Goal: Use online tool/utility: Utilize a website feature to perform a specific function

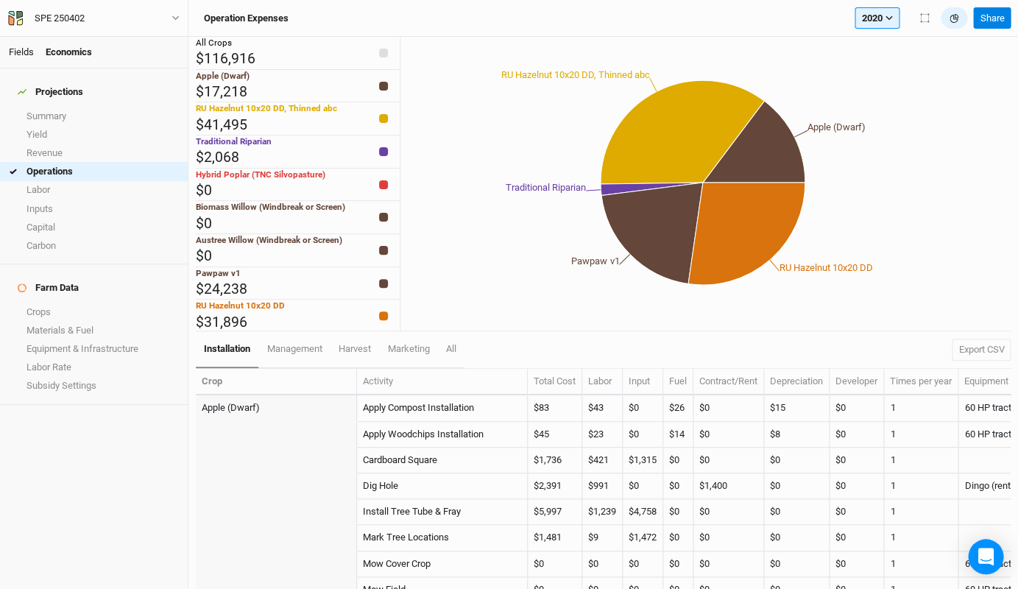
click at [20, 54] on link "Fields" at bounding box center [21, 51] width 25 height 11
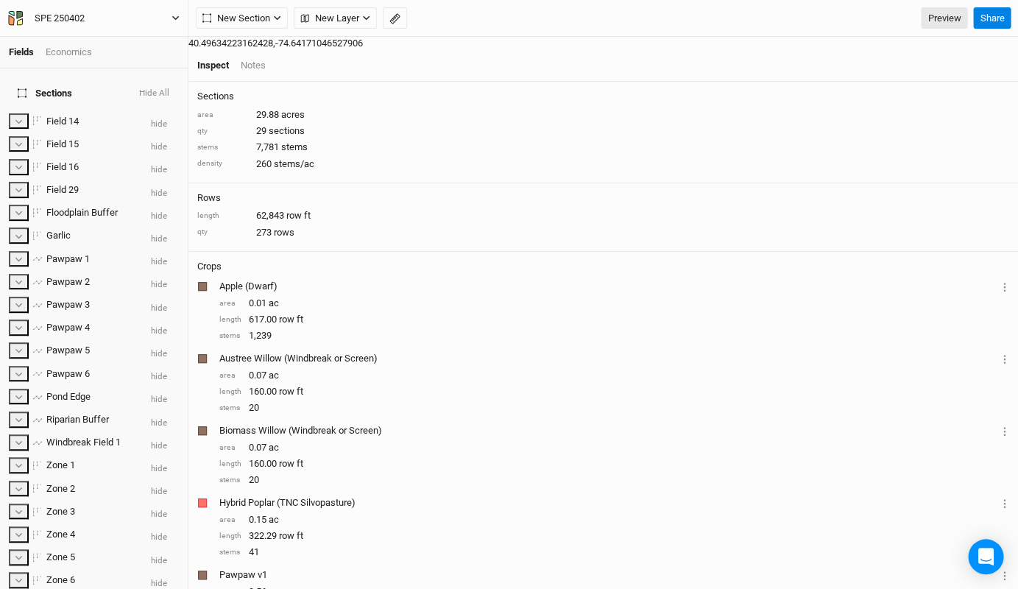
click at [76, 15] on div "SPE 250402" at bounding box center [60, 18] width 50 height 15
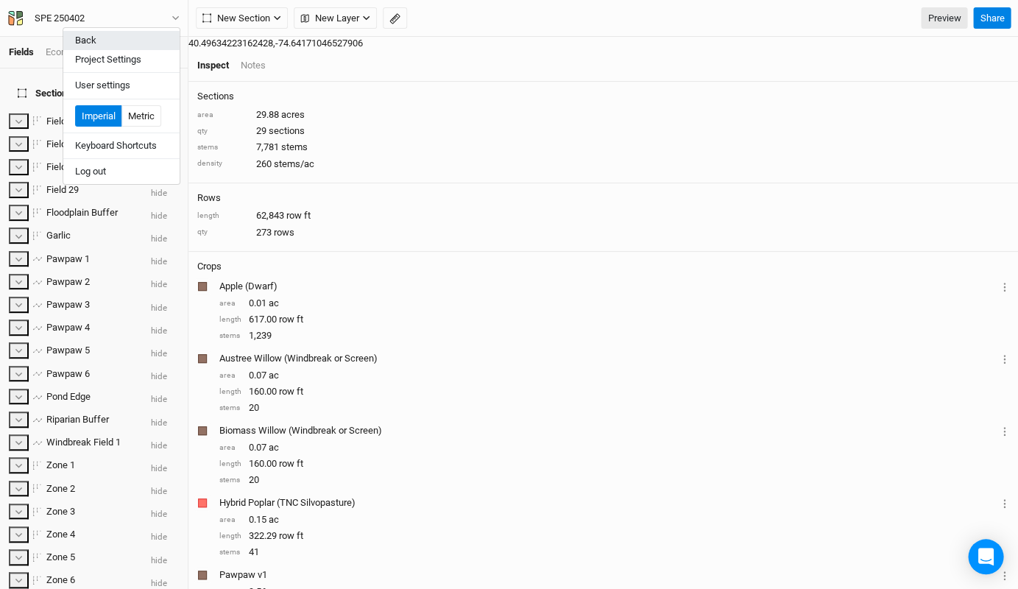
click at [91, 37] on button "Back" at bounding box center [121, 40] width 116 height 19
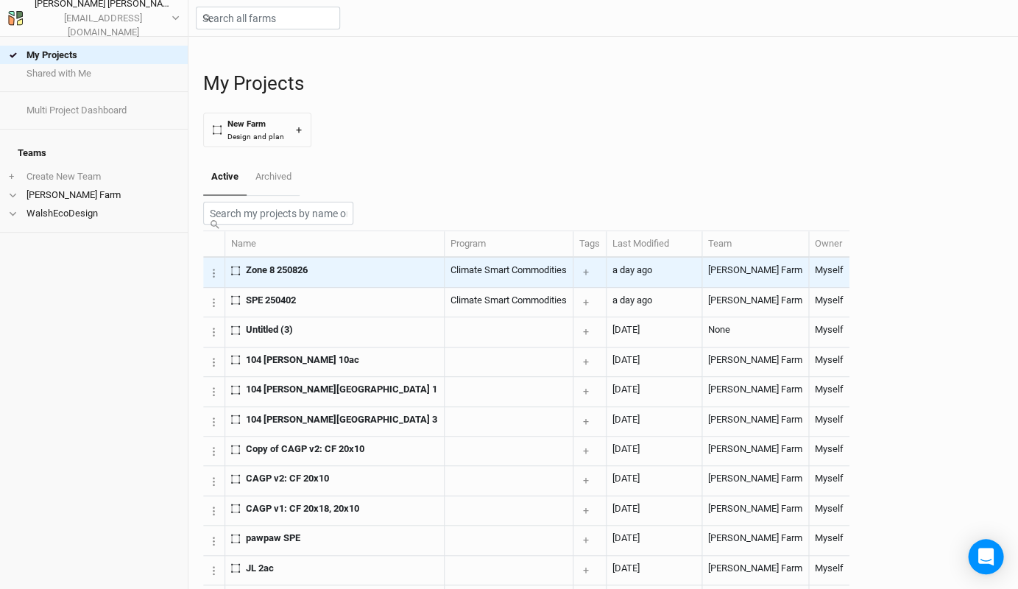
click at [280, 277] on span "Zone 8 250826" at bounding box center [277, 269] width 62 height 13
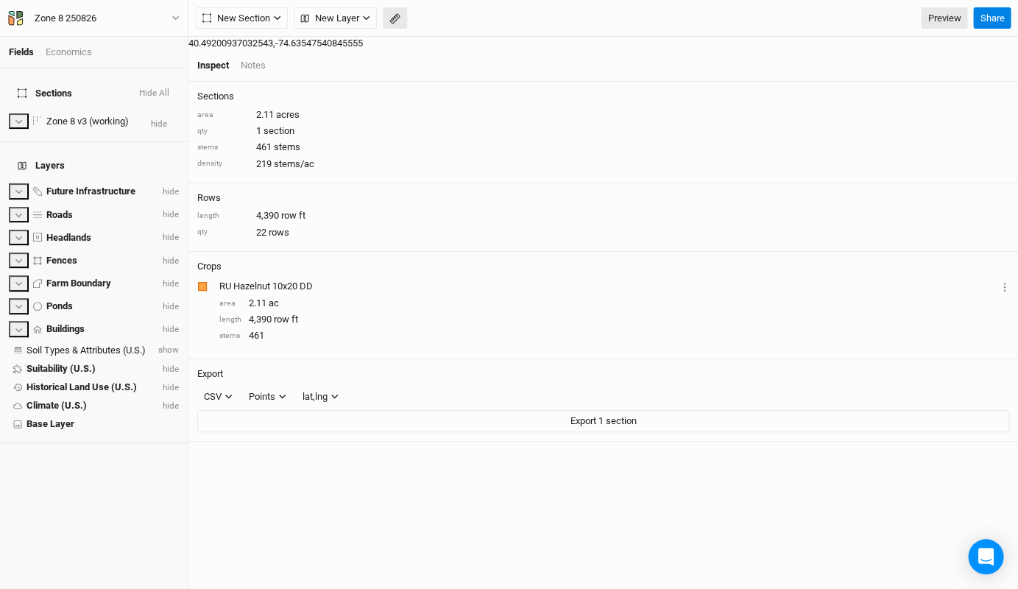
click at [396, 26] on button "button" at bounding box center [395, 18] width 24 height 22
click at [263, 15] on button "Done" at bounding box center [262, 18] width 35 height 22
click at [394, 22] on icon "button" at bounding box center [394, 18] width 11 height 11
click at [271, 21] on button "Done" at bounding box center [262, 18] width 35 height 22
click at [400, 24] on icon "button" at bounding box center [394, 18] width 11 height 11
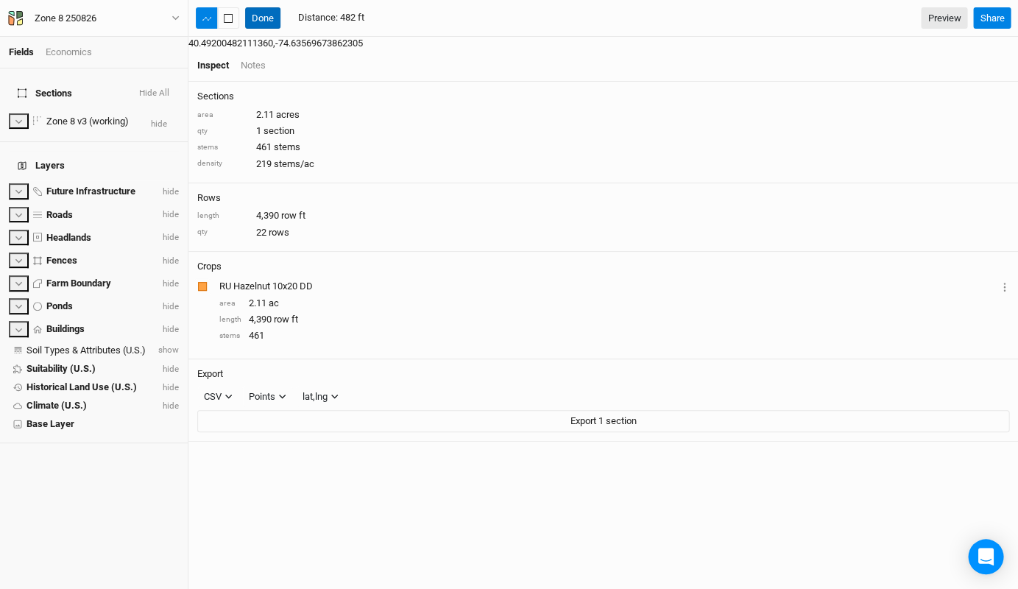
click at [259, 15] on button "Done" at bounding box center [262, 18] width 35 height 22
click at [394, 20] on icon "button" at bounding box center [394, 18] width 11 height 11
click at [268, 22] on button "Done" at bounding box center [262, 18] width 35 height 22
click at [393, 20] on icon "button" at bounding box center [394, 18] width 11 height 11
click at [262, 15] on button "Done" at bounding box center [262, 18] width 35 height 22
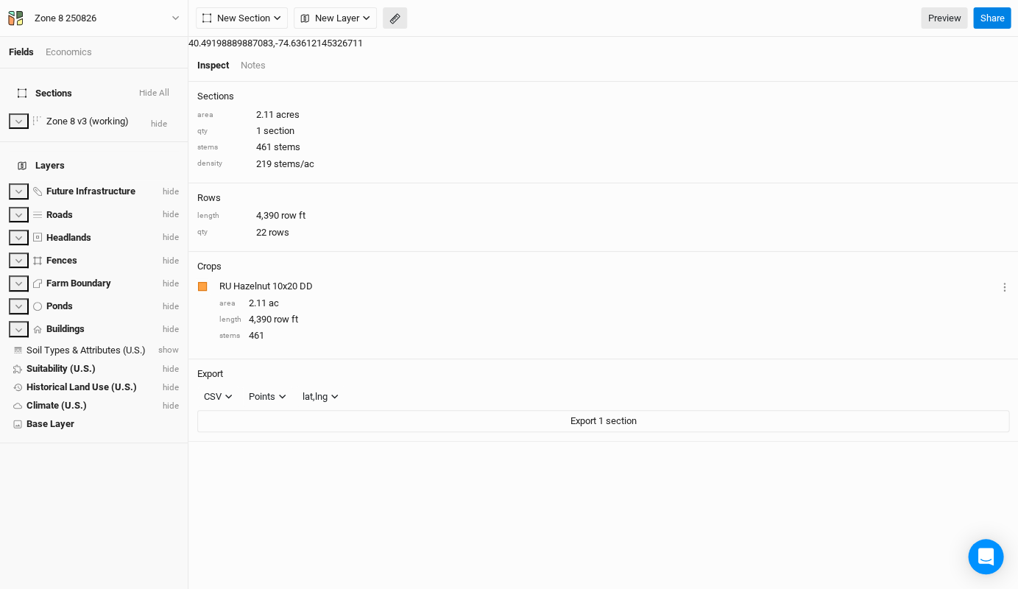
click at [400, 18] on button "button" at bounding box center [395, 18] width 24 height 22
click at [253, 21] on button "Done" at bounding box center [262, 18] width 35 height 22
click at [389, 18] on icon "button" at bounding box center [394, 18] width 11 height 11
click at [265, 15] on button "Done" at bounding box center [262, 18] width 35 height 22
click at [397, 15] on icon "button" at bounding box center [394, 18] width 11 height 11
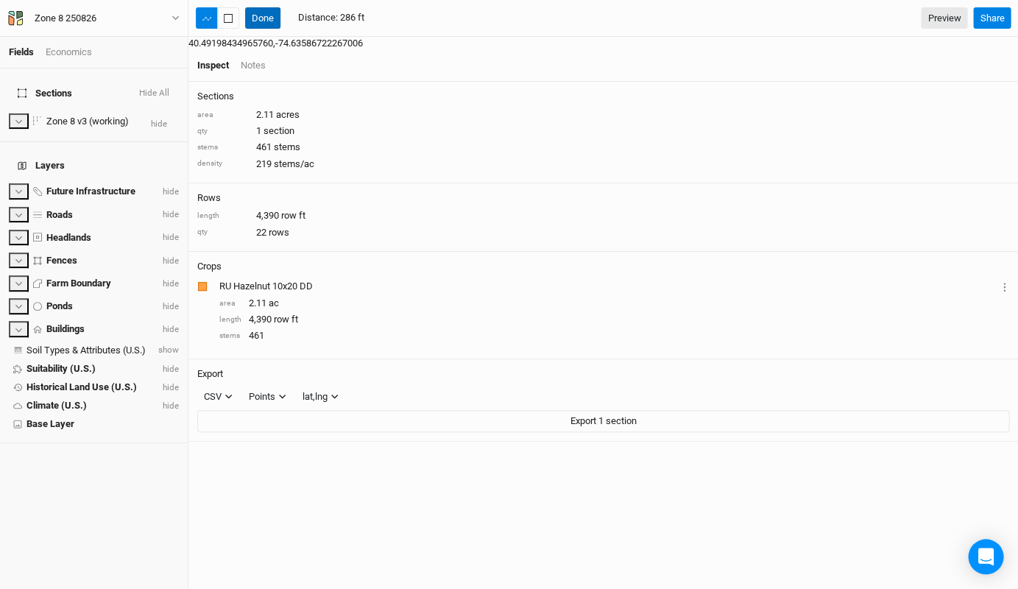
click at [262, 13] on button "Done" at bounding box center [262, 18] width 35 height 22
click at [394, 16] on icon "button" at bounding box center [394, 18] width 6 height 6
click at [277, 15] on button "Done" at bounding box center [262, 18] width 35 height 22
click at [392, 24] on icon "button" at bounding box center [394, 18] width 11 height 11
click at [266, 22] on button "Done" at bounding box center [262, 18] width 35 height 22
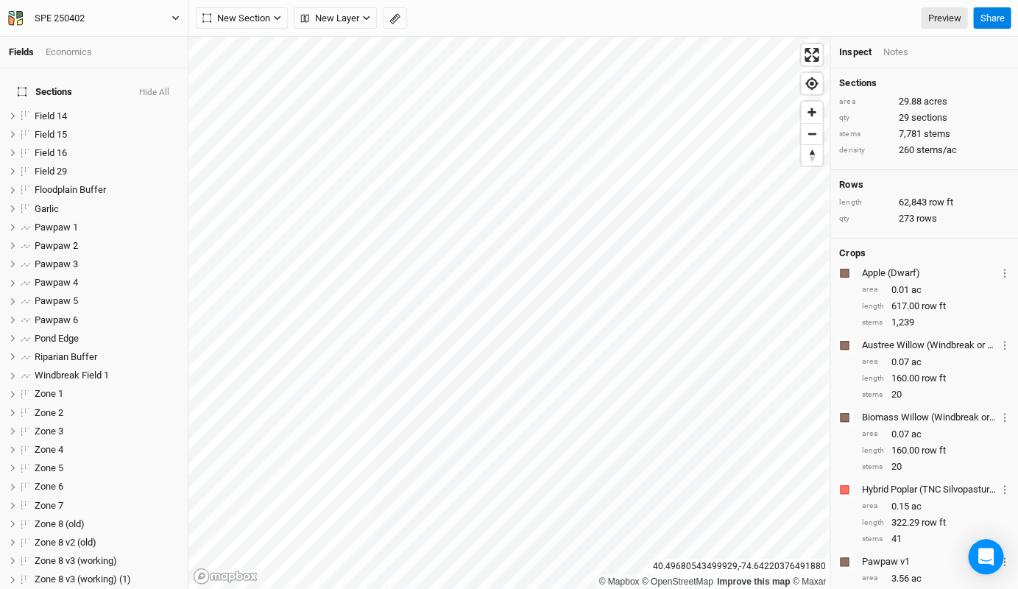
click at [63, 15] on div "SPE 250402" at bounding box center [60, 18] width 50 height 15
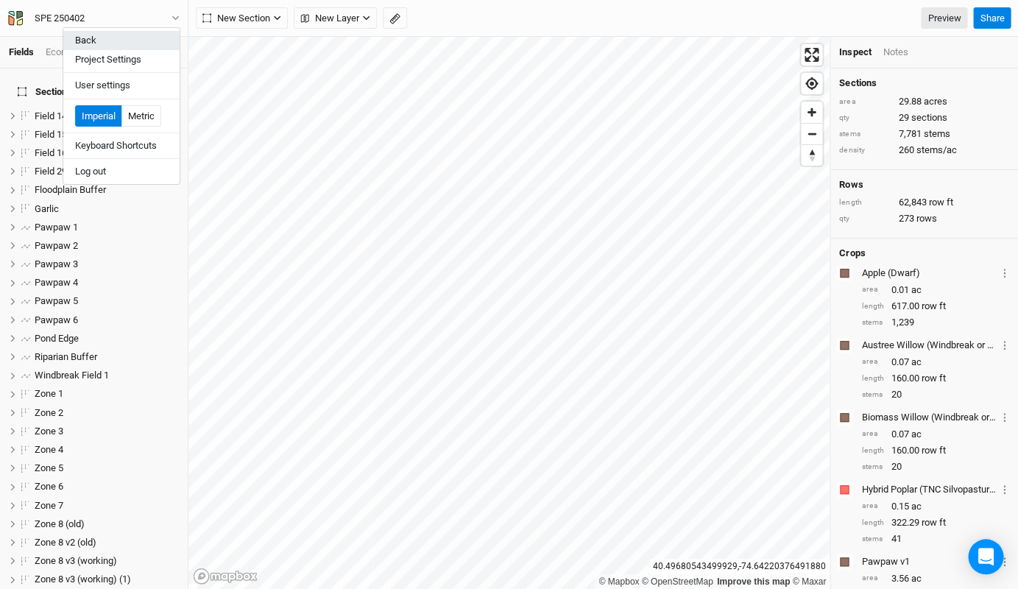
click at [107, 43] on button "Back" at bounding box center [121, 40] width 116 height 19
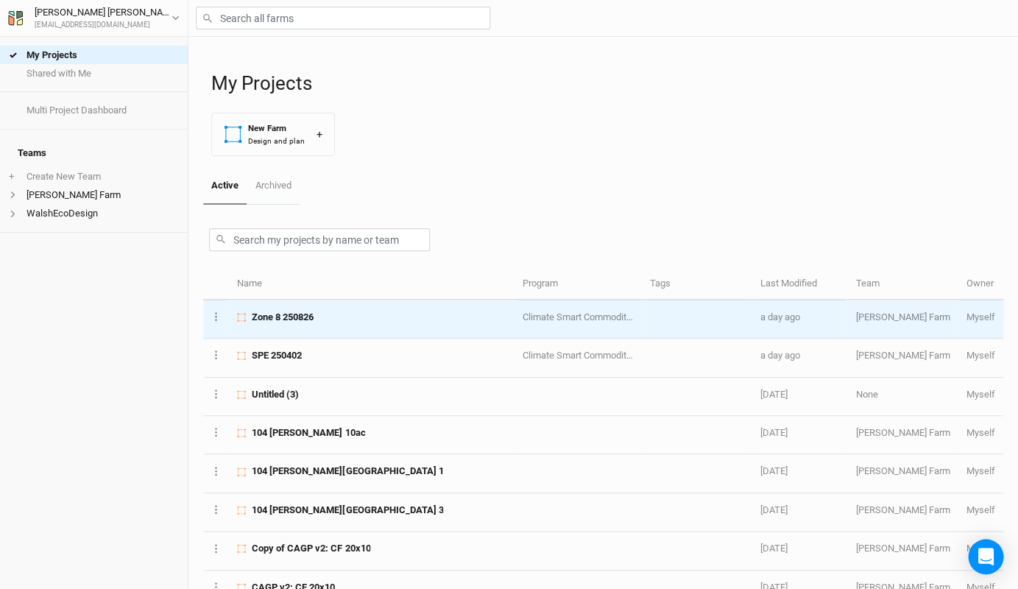
click at [349, 313] on div "Zone 8 250826" at bounding box center [371, 316] width 269 height 13
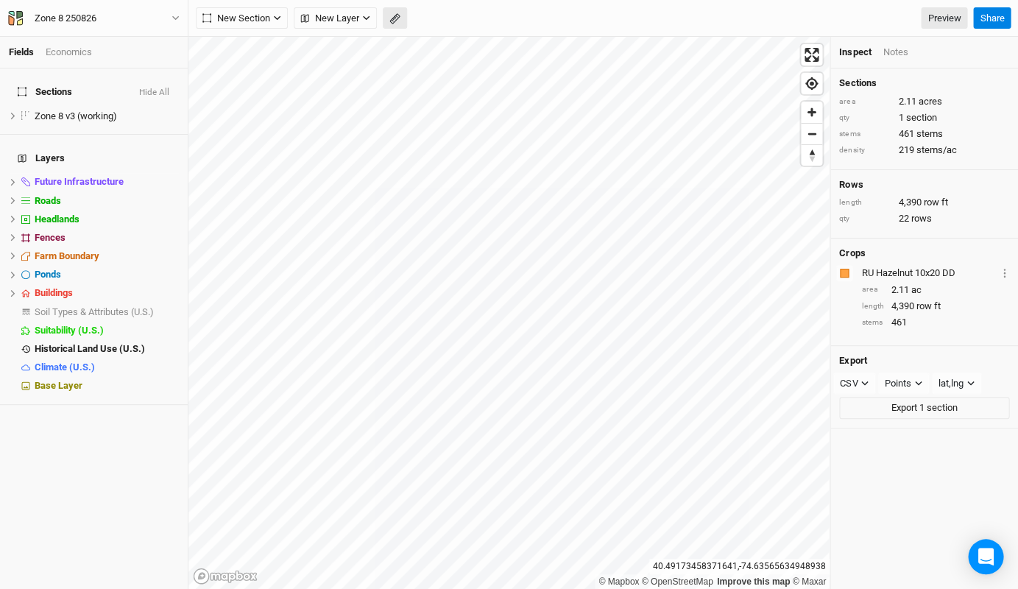
click at [396, 10] on button "button" at bounding box center [395, 18] width 24 height 22
click at [266, 18] on button "Done" at bounding box center [262, 18] width 35 height 22
click at [396, 17] on icon "button" at bounding box center [394, 18] width 11 height 11
click at [269, 21] on button "Done" at bounding box center [262, 18] width 35 height 22
click at [391, 15] on icon "button" at bounding box center [394, 18] width 11 height 11
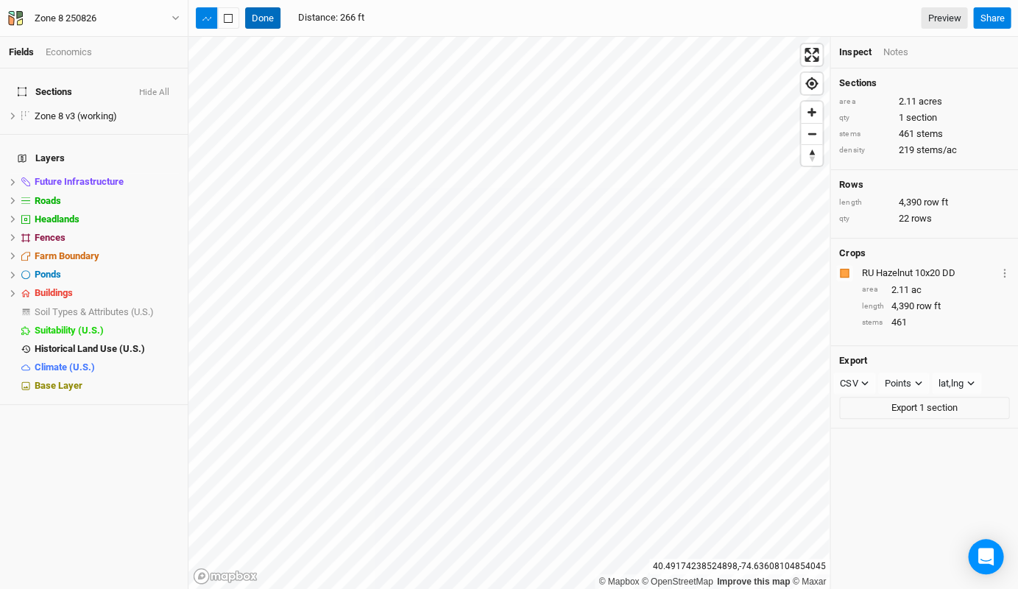
click at [265, 21] on button "Done" at bounding box center [262, 18] width 35 height 22
click at [397, 16] on icon "button" at bounding box center [394, 18] width 11 height 11
click at [271, 17] on button "Done" at bounding box center [262, 18] width 35 height 22
click at [401, 21] on button "button" at bounding box center [395, 18] width 24 height 22
click at [252, 17] on button "Done" at bounding box center [262, 18] width 35 height 22
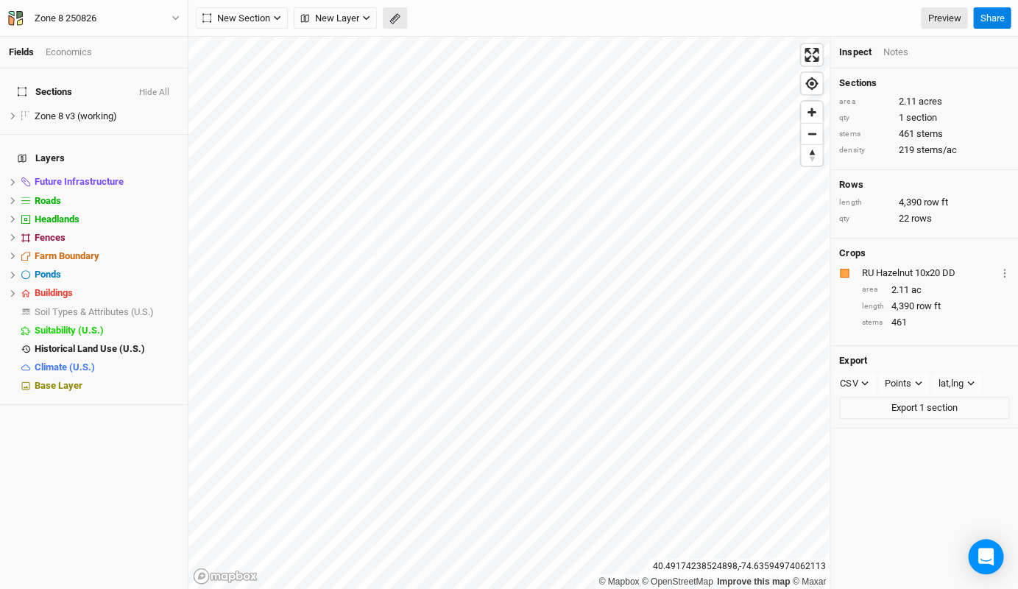
click at [390, 19] on icon "button" at bounding box center [394, 18] width 11 height 11
click at [265, 9] on button "Done" at bounding box center [262, 18] width 35 height 22
click at [397, 25] on button "button" at bounding box center [395, 18] width 24 height 22
click at [254, 21] on button "Done" at bounding box center [262, 18] width 35 height 22
click at [391, 18] on icon "button" at bounding box center [394, 18] width 11 height 11
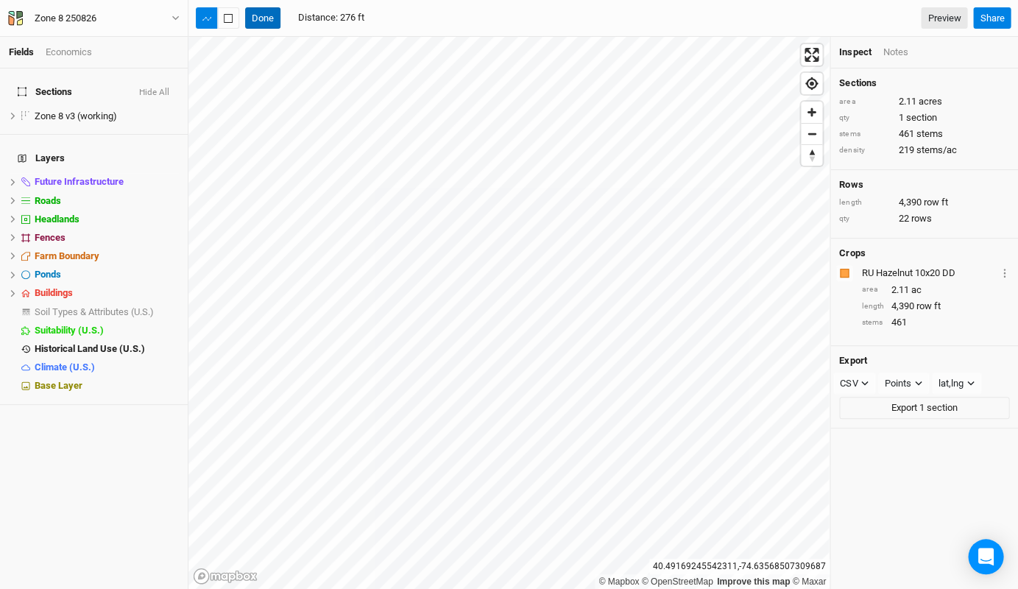
click at [268, 20] on button "Done" at bounding box center [262, 18] width 35 height 22
click at [394, 18] on icon "button" at bounding box center [394, 18] width 6 height 6
click at [277, 6] on div "Done Distance : 281 ft Preview Share" at bounding box center [602, 18] width 829 height 37
click at [272, 21] on button "Done" at bounding box center [262, 18] width 35 height 22
click at [395, 21] on icon "button" at bounding box center [394, 18] width 11 height 11
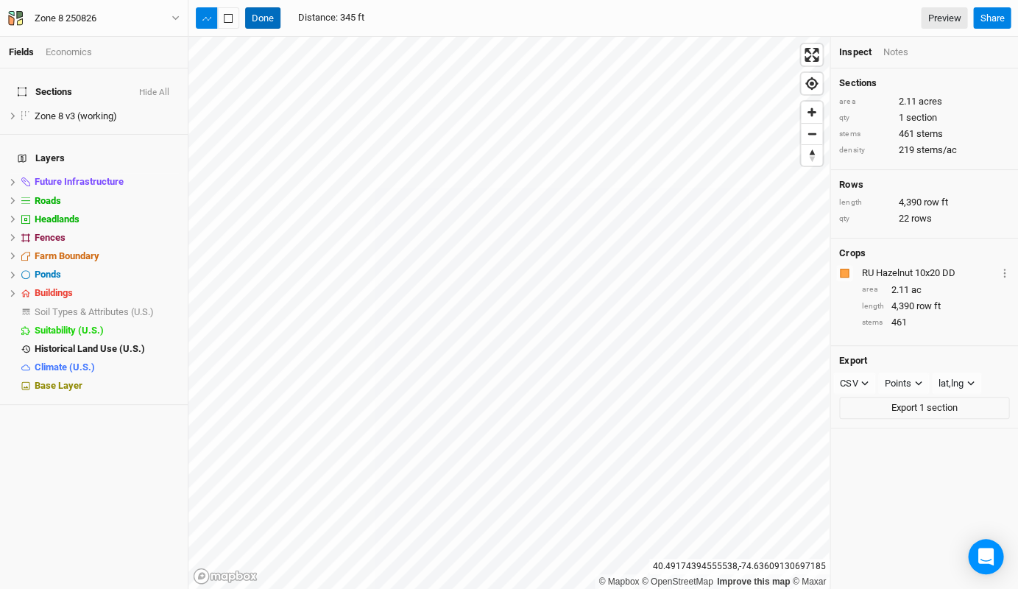
click at [268, 18] on button "Done" at bounding box center [262, 18] width 35 height 22
click at [394, 26] on button "button" at bounding box center [395, 18] width 24 height 22
click at [266, 27] on button "Done" at bounding box center [262, 18] width 35 height 22
click at [390, 23] on icon "button" at bounding box center [394, 18] width 11 height 11
click at [272, 24] on button "Done" at bounding box center [262, 18] width 35 height 22
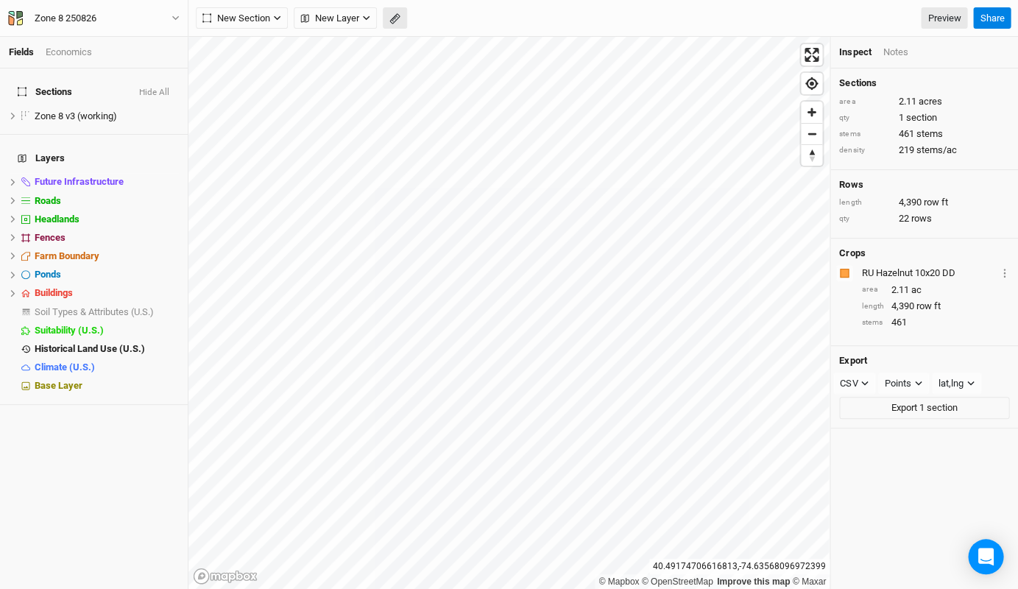
click at [394, 23] on icon "button" at bounding box center [394, 18] width 11 height 11
click at [257, 15] on button "Done" at bounding box center [262, 18] width 35 height 22
click at [388, 13] on button "button" at bounding box center [395, 18] width 24 height 22
click at [257, 18] on button "Done" at bounding box center [262, 18] width 35 height 22
click at [397, 25] on button "button" at bounding box center [395, 18] width 24 height 22
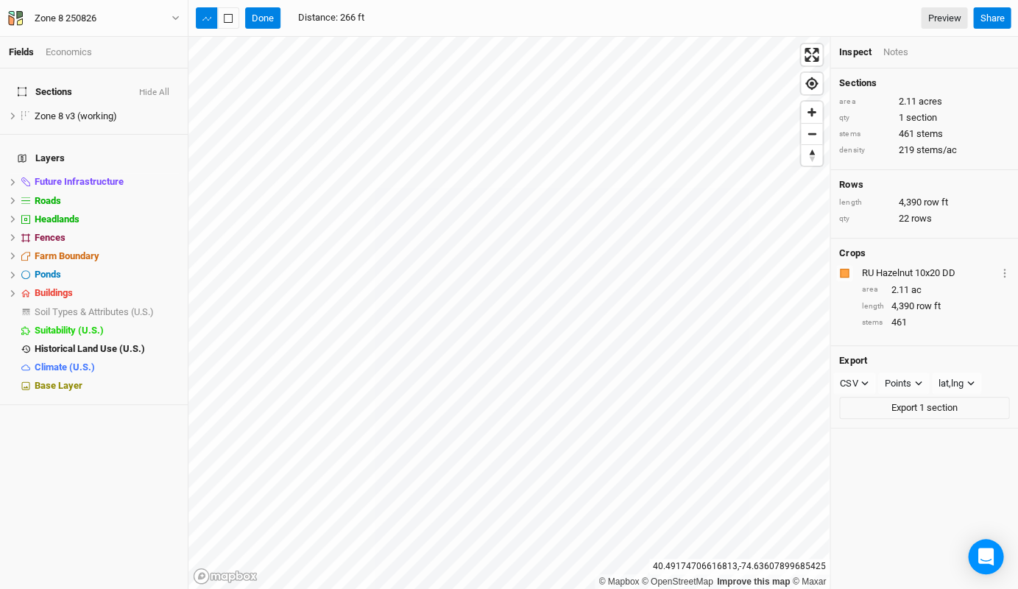
click at [271, 29] on div "Done Distance : 266 ft Preview Share" at bounding box center [602, 18] width 829 height 37
click at [265, 12] on button "Done" at bounding box center [262, 18] width 35 height 22
click at [391, 13] on button "button" at bounding box center [395, 18] width 24 height 22
click at [258, 18] on button "Done" at bounding box center [262, 18] width 35 height 22
click at [386, 16] on button "button" at bounding box center [395, 18] width 24 height 22
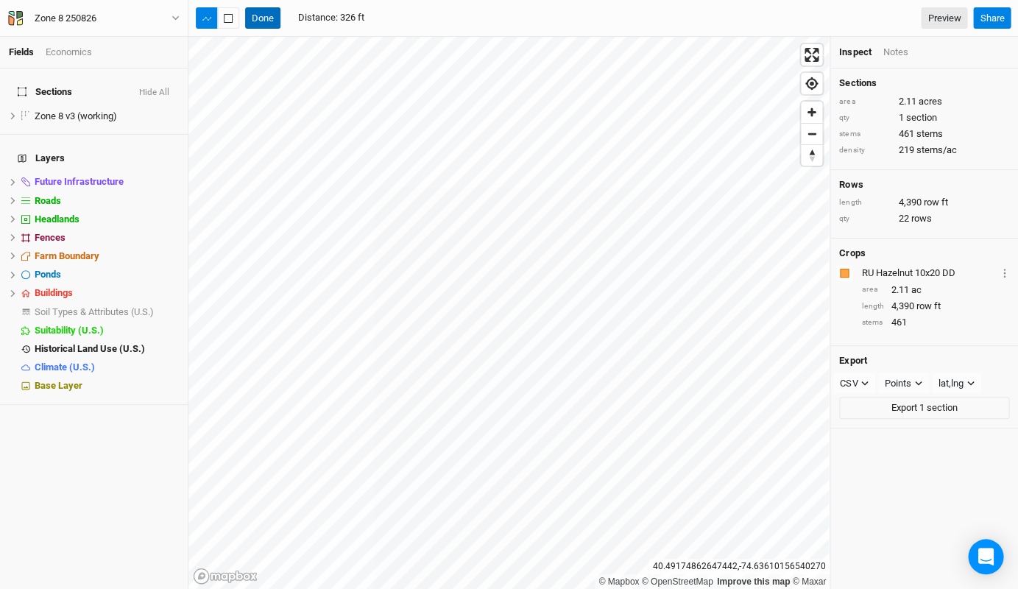
click at [267, 21] on button "Done" at bounding box center [262, 18] width 35 height 22
click at [397, 18] on icon "button" at bounding box center [394, 18] width 11 height 11
click at [261, 21] on button "Done" at bounding box center [262, 18] width 35 height 22
click at [393, 21] on icon "button" at bounding box center [394, 18] width 11 height 11
click at [276, 26] on button "Done" at bounding box center [262, 18] width 35 height 22
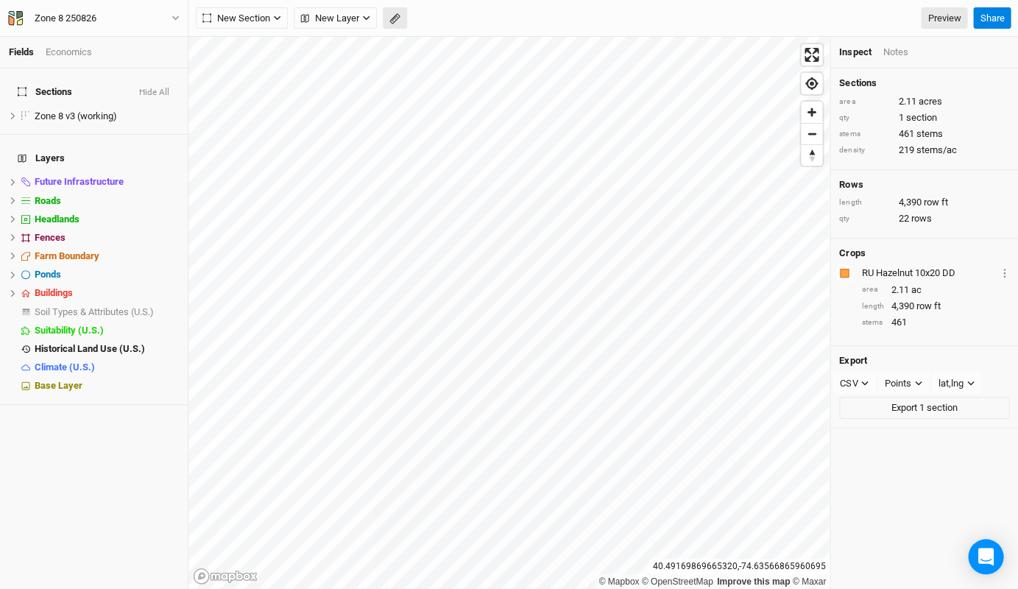
click at [391, 21] on icon "button" at bounding box center [394, 18] width 11 height 11
click at [256, 17] on button "Done" at bounding box center [262, 18] width 35 height 22
click at [389, 24] on icon "button" at bounding box center [394, 18] width 11 height 11
click at [268, 20] on button "Done" at bounding box center [262, 18] width 35 height 22
click at [400, 18] on button "button" at bounding box center [395, 18] width 24 height 22
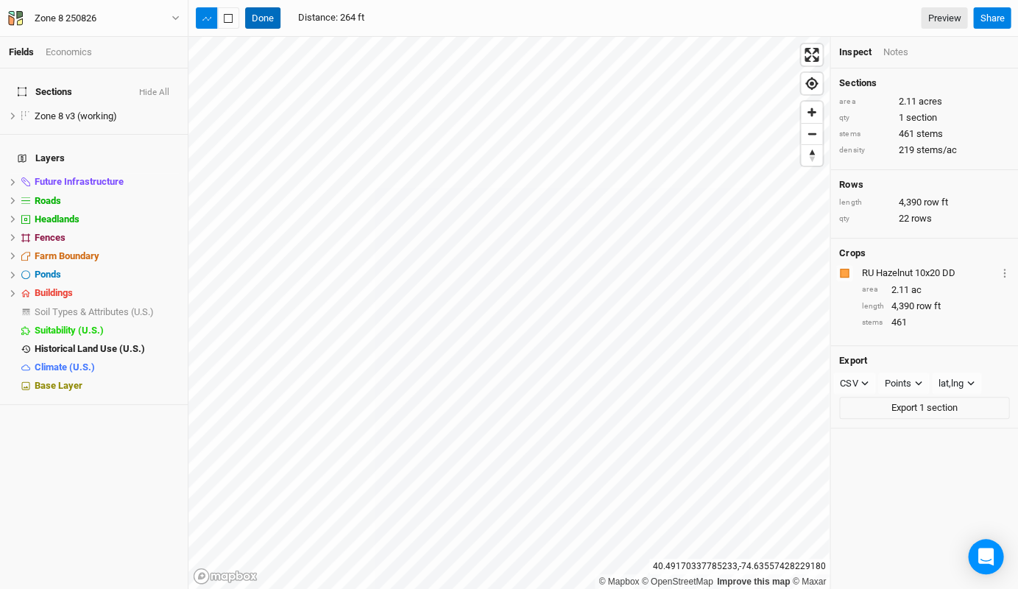
click at [264, 13] on button "Done" at bounding box center [262, 18] width 35 height 22
click at [380, 18] on div "New Section Grid Line Keyline Beta Upload New Layer Custom Contours Utilities R…" at bounding box center [301, 18] width 211 height 22
click at [386, 13] on button "button" at bounding box center [395, 18] width 24 height 22
click at [263, 18] on button "Done" at bounding box center [262, 18] width 35 height 22
click at [397, 23] on icon "button" at bounding box center [394, 18] width 11 height 11
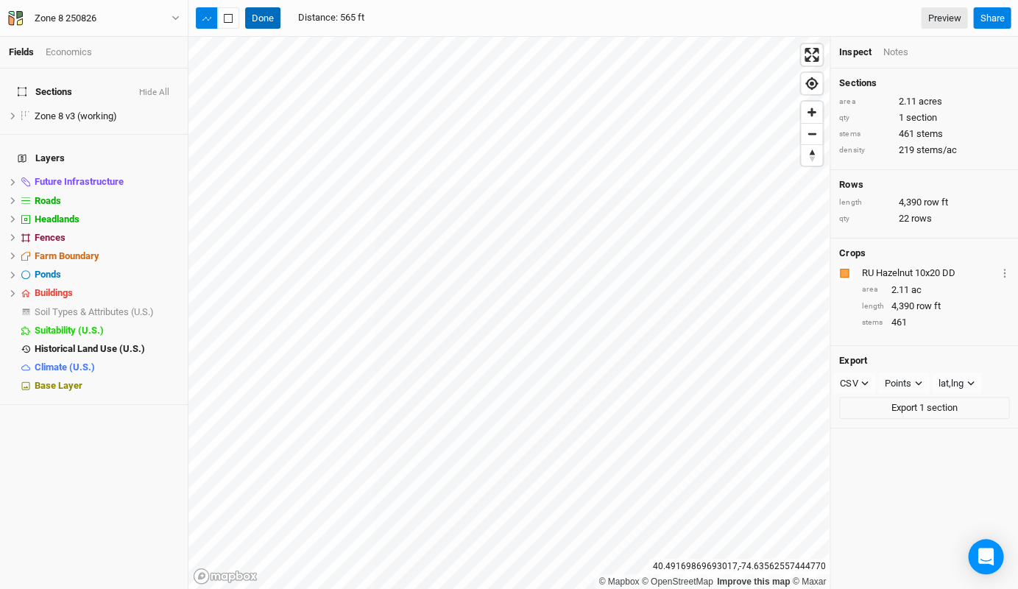
click at [260, 15] on button "Done" at bounding box center [262, 18] width 35 height 22
click at [394, 12] on button "button" at bounding box center [395, 18] width 24 height 22
click at [274, 22] on button "Done" at bounding box center [262, 18] width 35 height 22
click at [394, 14] on icon "button" at bounding box center [394, 18] width 11 height 11
click at [262, 19] on button "Done" at bounding box center [262, 18] width 35 height 22
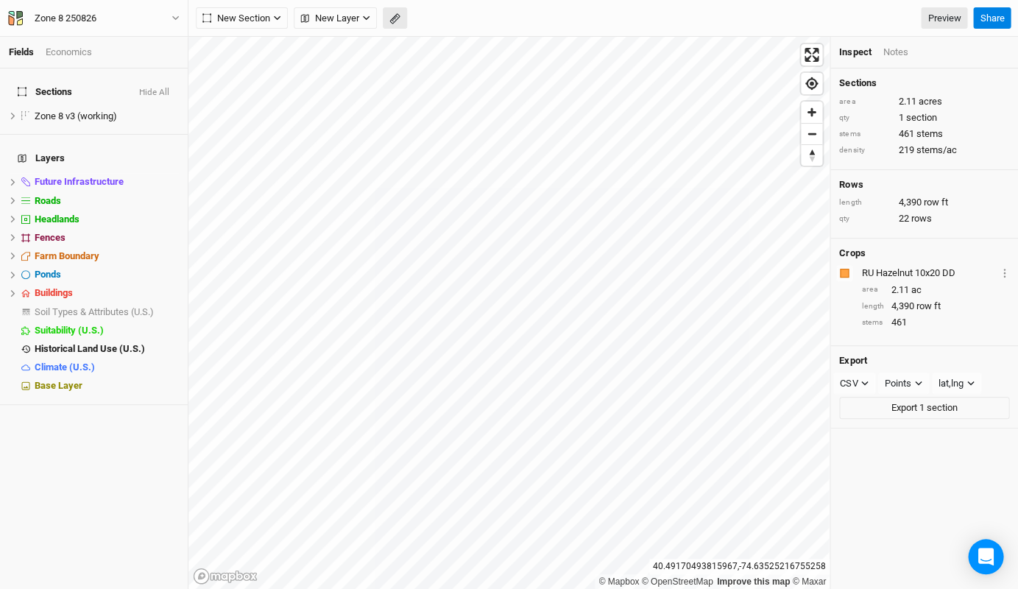
click at [396, 26] on button "button" at bounding box center [395, 18] width 24 height 22
click at [272, 24] on button "Done" at bounding box center [262, 18] width 35 height 22
click at [397, 21] on icon "button" at bounding box center [394, 18] width 11 height 11
click at [266, 22] on button "Done" at bounding box center [262, 18] width 35 height 22
click at [394, 15] on icon "button" at bounding box center [394, 18] width 11 height 11
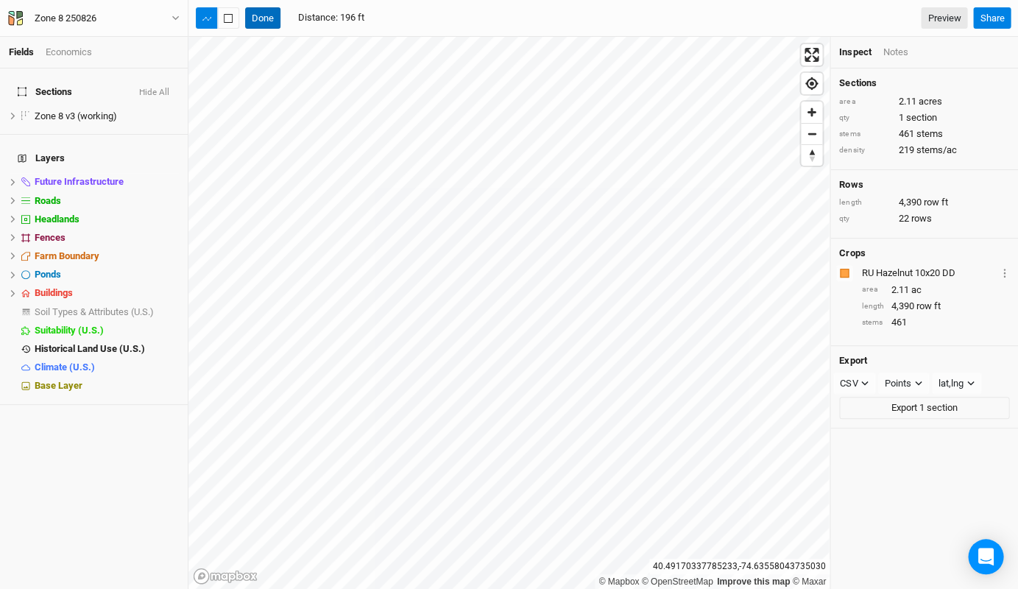
click at [266, 12] on button "Done" at bounding box center [262, 18] width 35 height 22
click at [397, 18] on icon "button" at bounding box center [394, 18] width 11 height 11
click at [262, 29] on div "Done Distance : 150 ft Preview Share" at bounding box center [602, 18] width 829 height 37
click at [264, 21] on button "Done" at bounding box center [262, 18] width 35 height 22
click at [391, 19] on icon "button" at bounding box center [394, 18] width 6 height 6
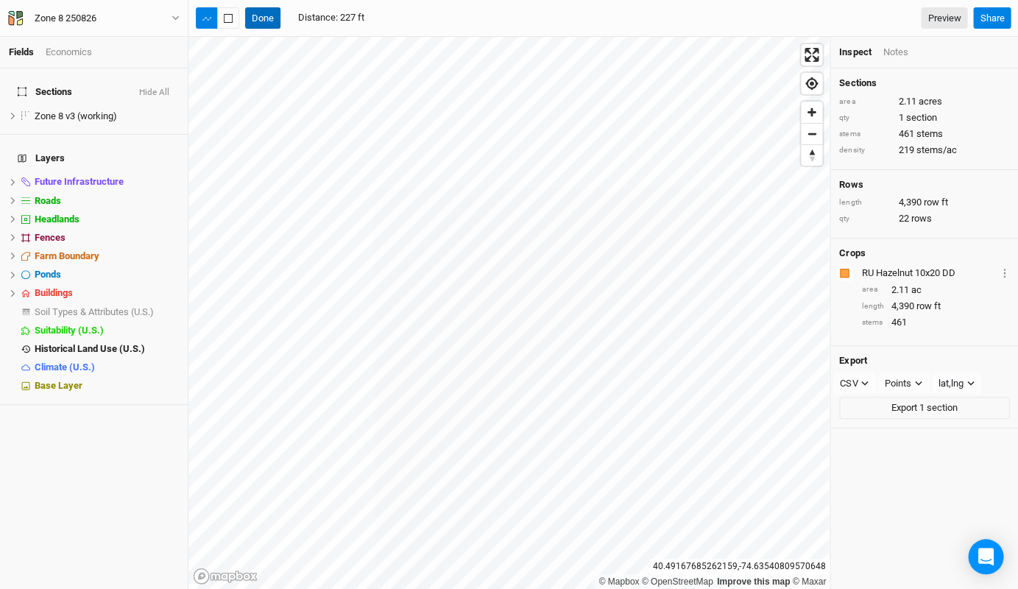
click at [266, 15] on button "Done" at bounding box center [262, 18] width 35 height 22
click at [397, 24] on icon "button" at bounding box center [394, 18] width 11 height 11
click at [258, 15] on button "Done" at bounding box center [262, 18] width 35 height 22
click at [397, 21] on icon "button" at bounding box center [394, 18] width 11 height 11
click at [263, 24] on button "Done" at bounding box center [262, 18] width 35 height 22
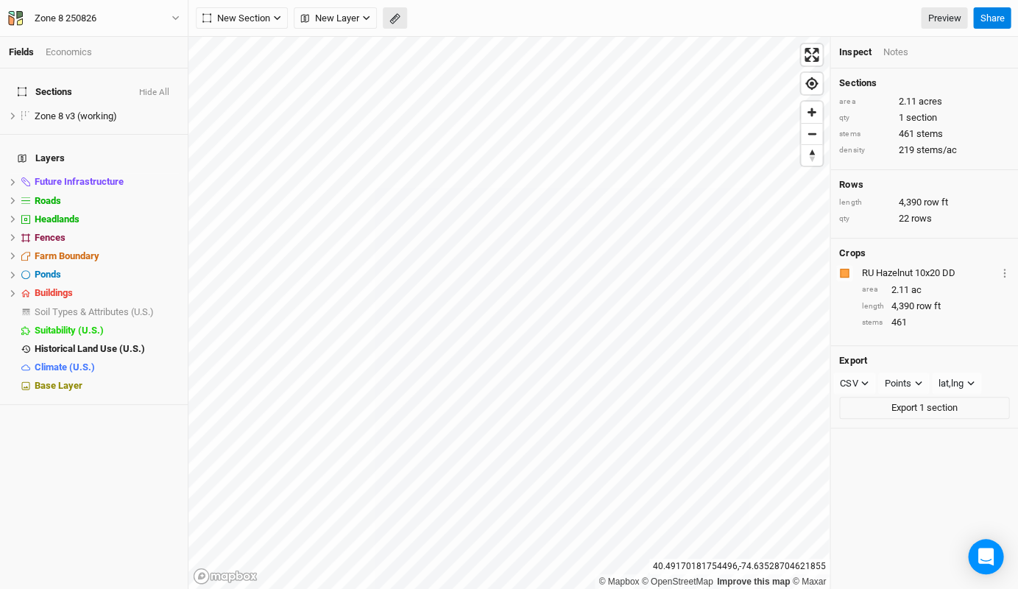
click at [395, 24] on icon "button" at bounding box center [394, 18] width 11 height 11
click at [266, 17] on button "Done" at bounding box center [262, 18] width 35 height 22
click at [390, 18] on icon "button" at bounding box center [394, 18] width 11 height 11
click at [275, 24] on button "Done" at bounding box center [262, 18] width 35 height 22
click at [397, 16] on icon "button" at bounding box center [394, 18] width 6 height 6
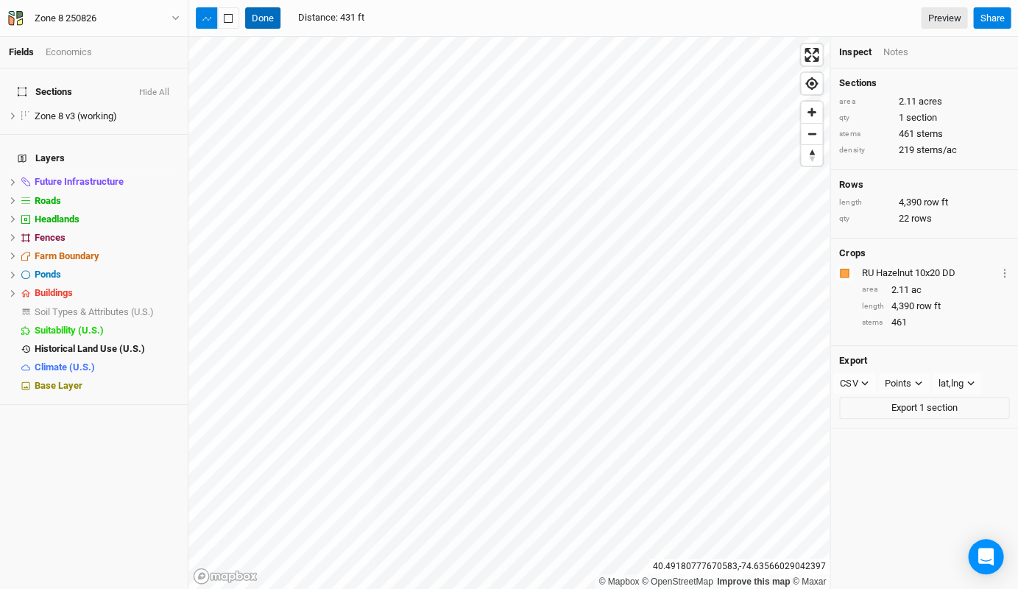
click at [266, 10] on button "Done" at bounding box center [262, 18] width 35 height 22
click at [398, 21] on icon "button" at bounding box center [394, 18] width 11 height 11
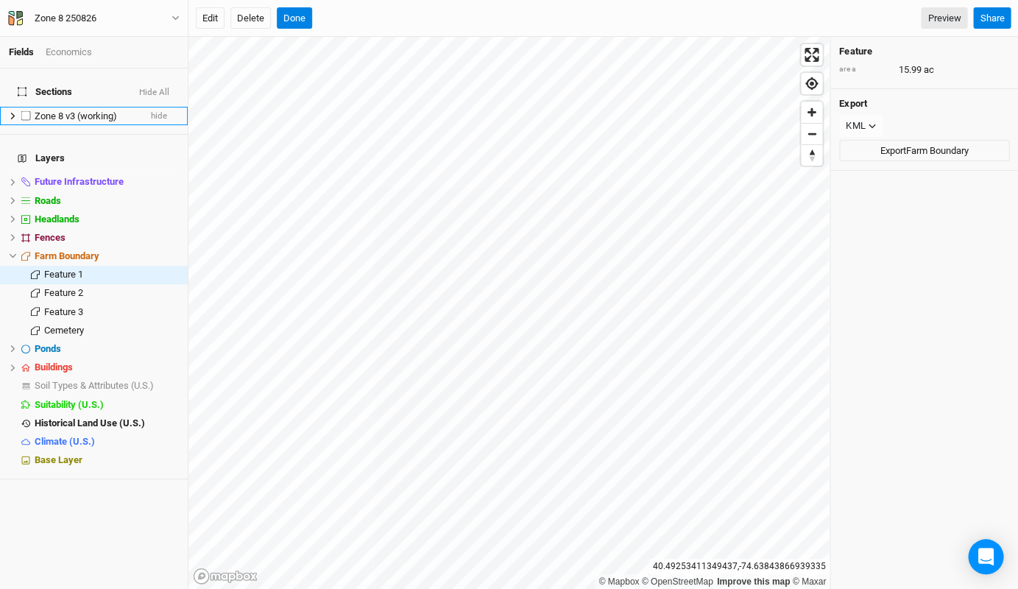
click at [69, 110] on span "Zone 8 v3 (working)" at bounding box center [76, 115] width 82 height 11
